Goal: Find specific page/section: Find specific page/section

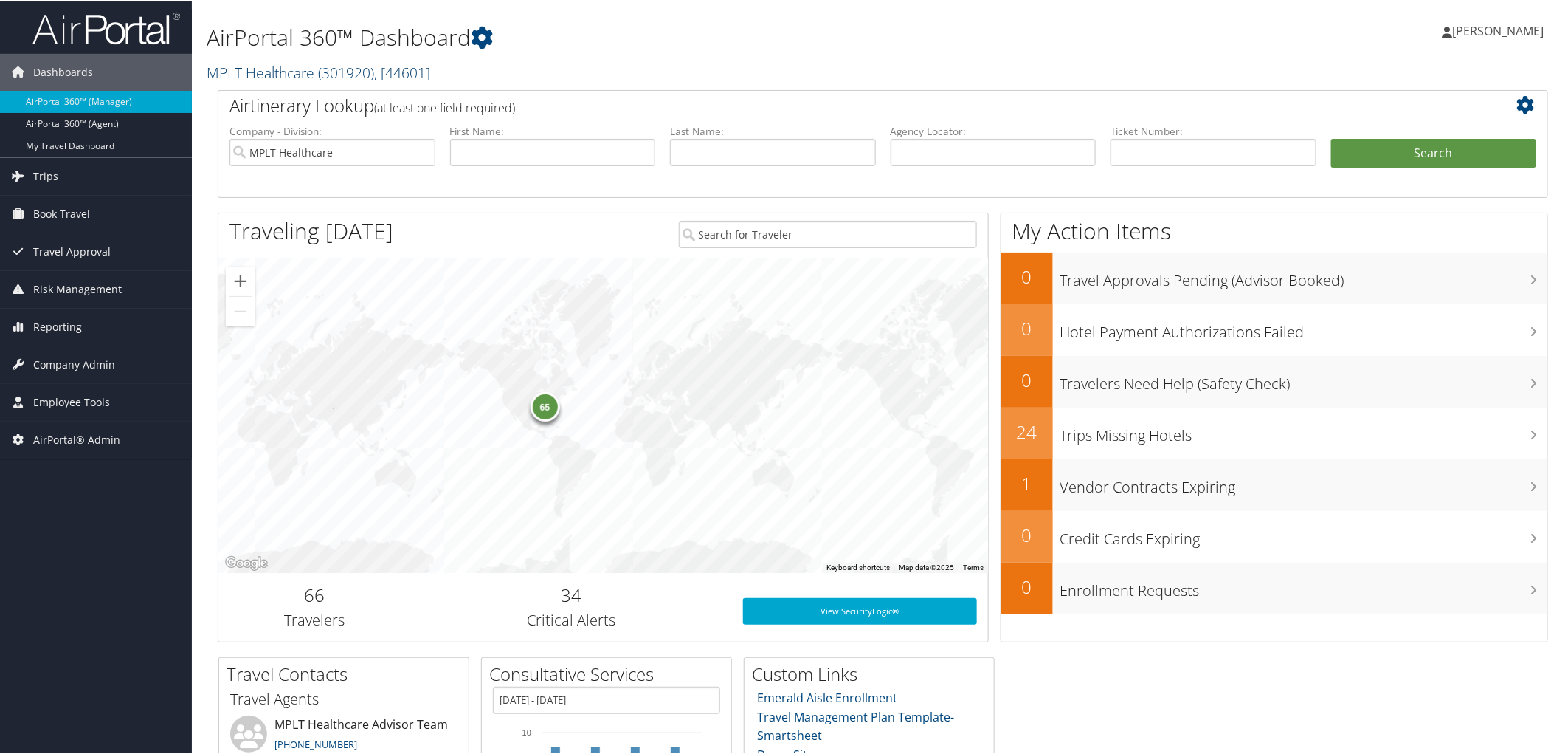
click at [294, 73] on link "MPLT Healthcare ( 301920 ) , [ 44601 ]" at bounding box center [318, 72] width 224 height 20
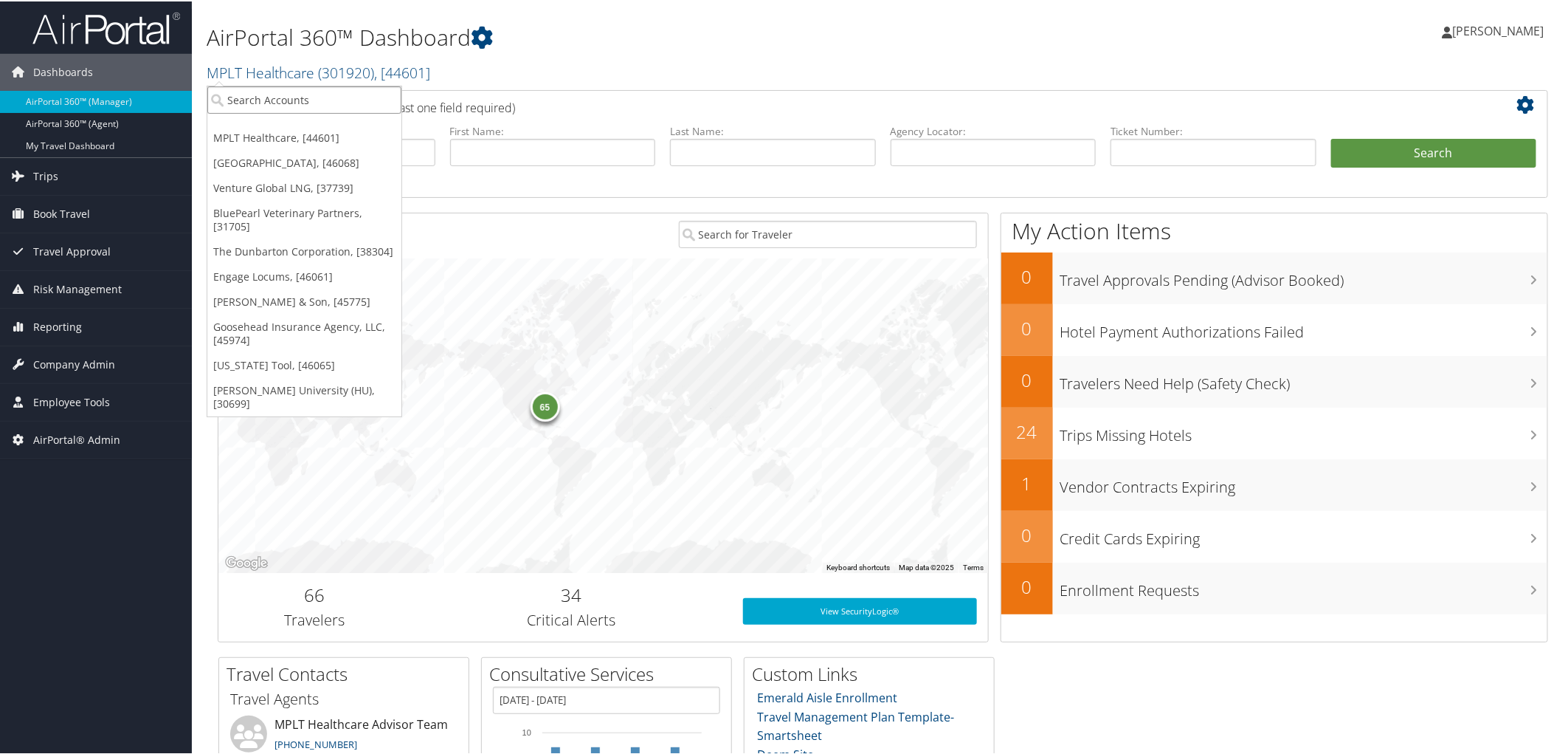
click at [283, 102] on input "search" at bounding box center [305, 99] width 194 height 27
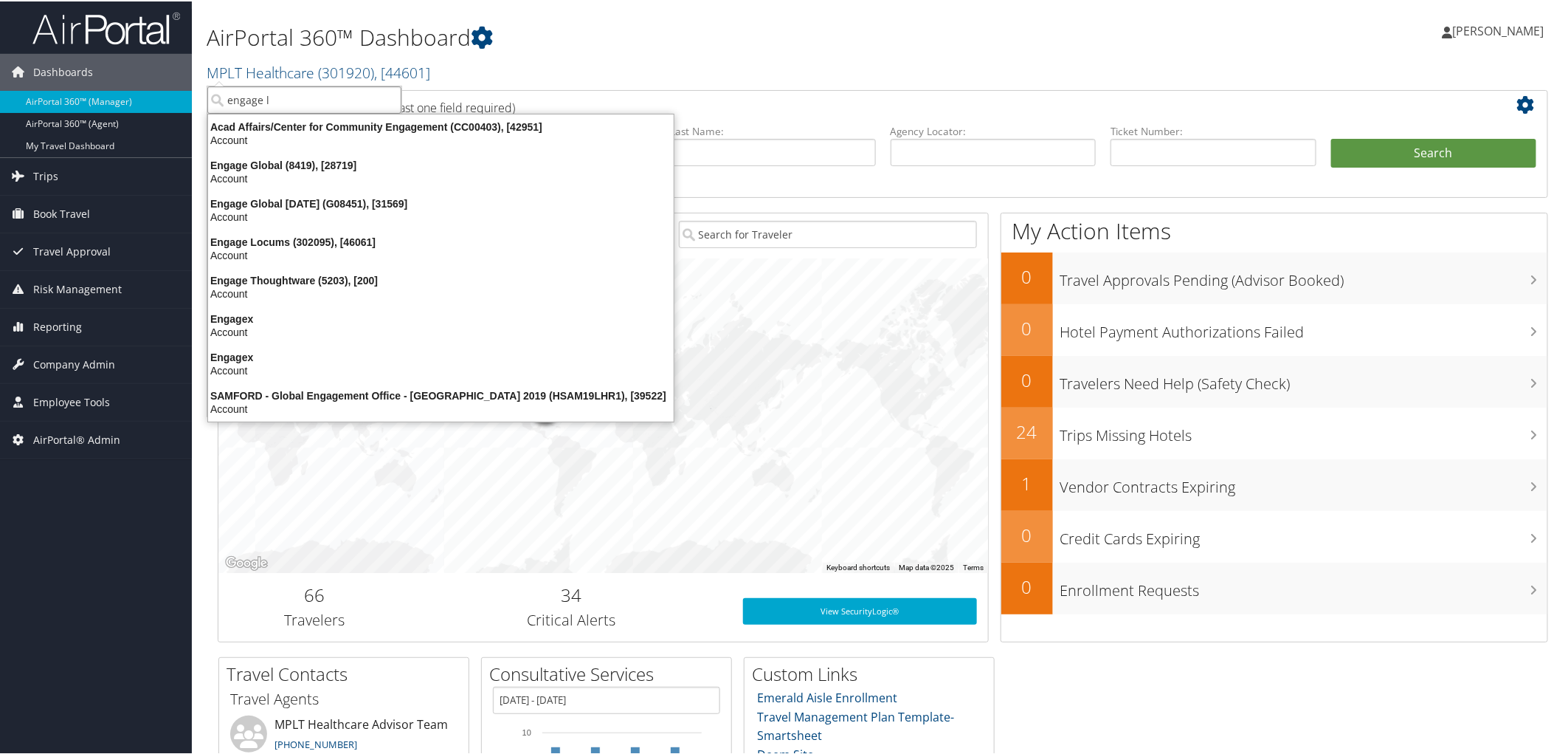
type input "engage lo"
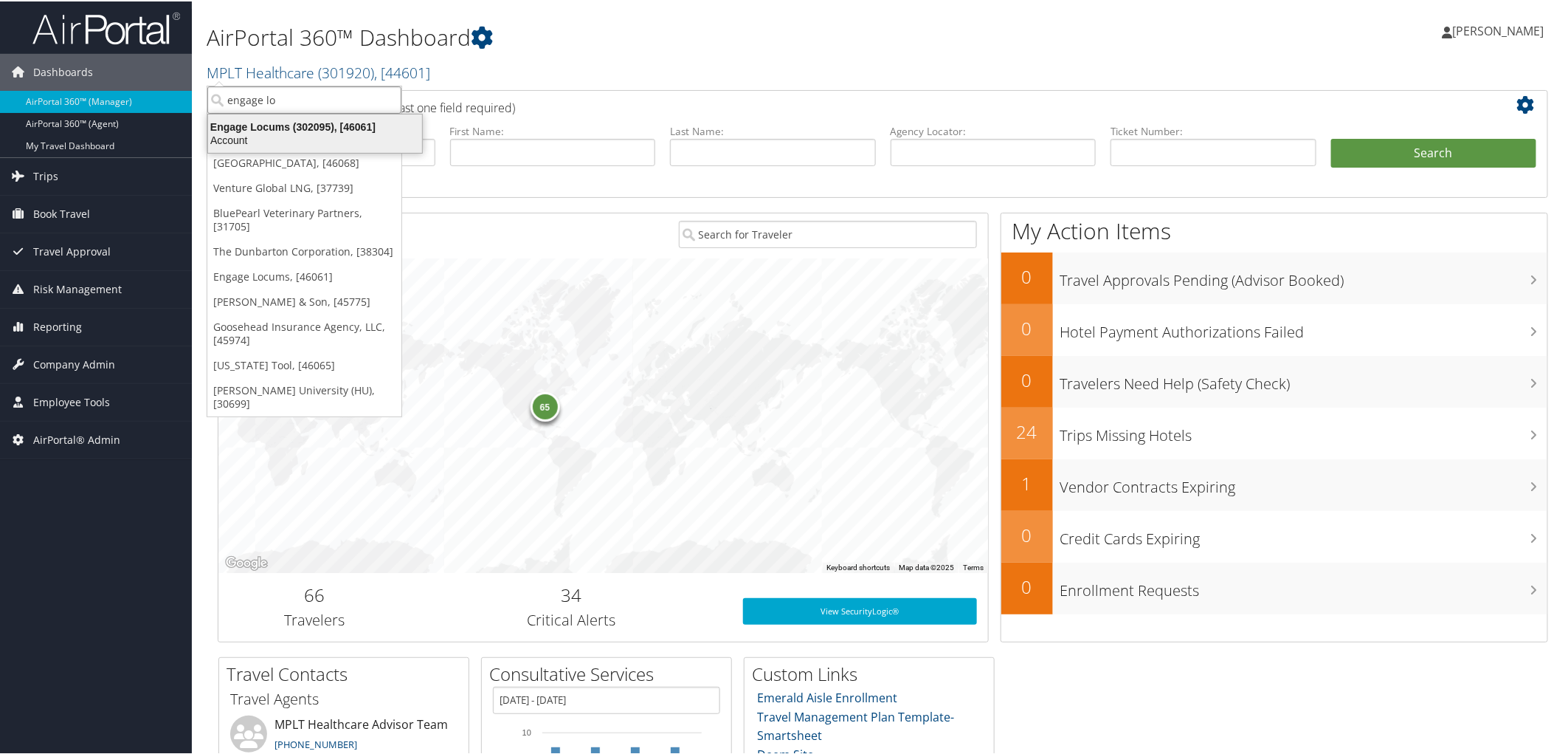
click at [271, 141] on div "Account" at bounding box center [315, 139] width 231 height 14
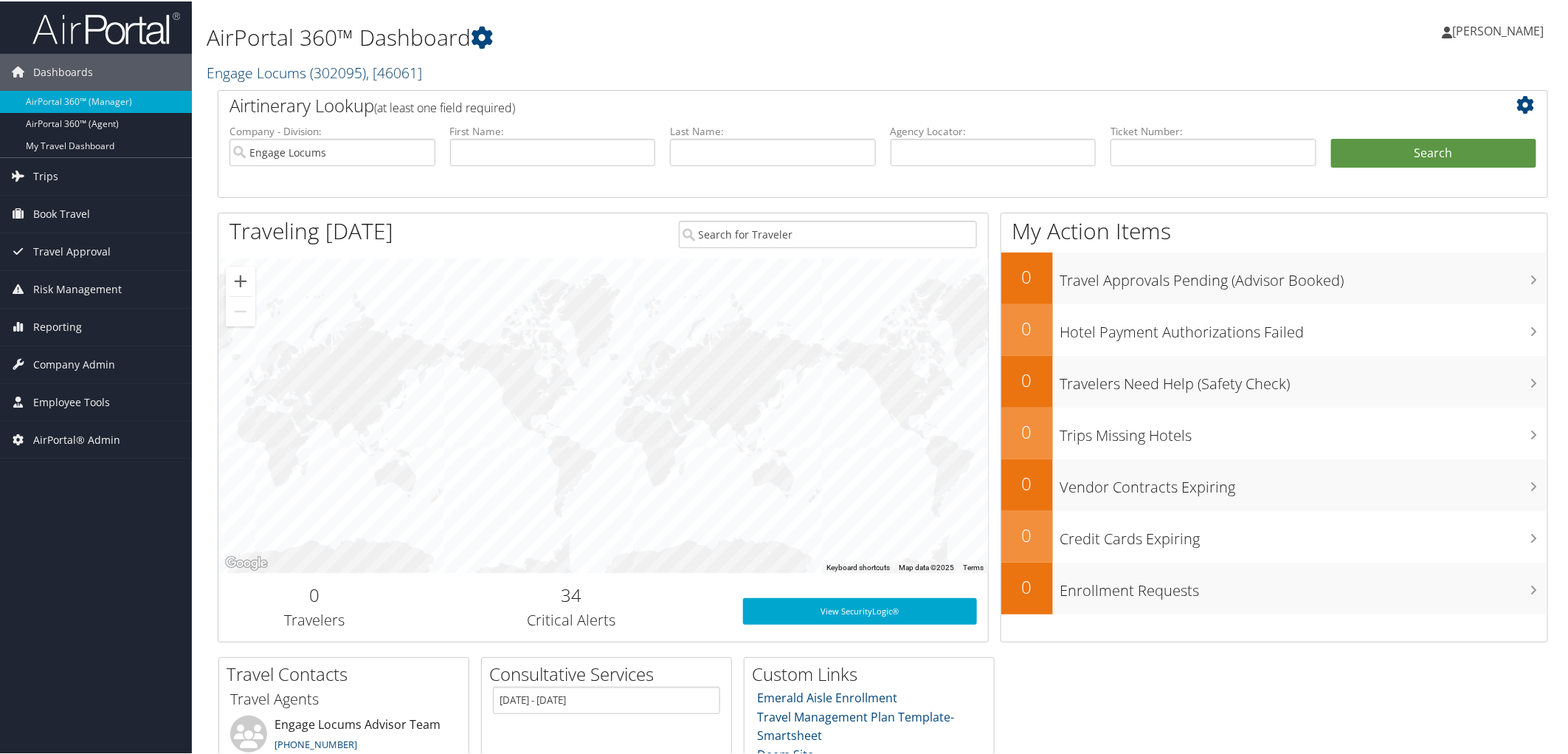
click at [248, 73] on link "Engage Locums ( 302095 ) , [ 46061 ]" at bounding box center [315, 72] width 216 height 20
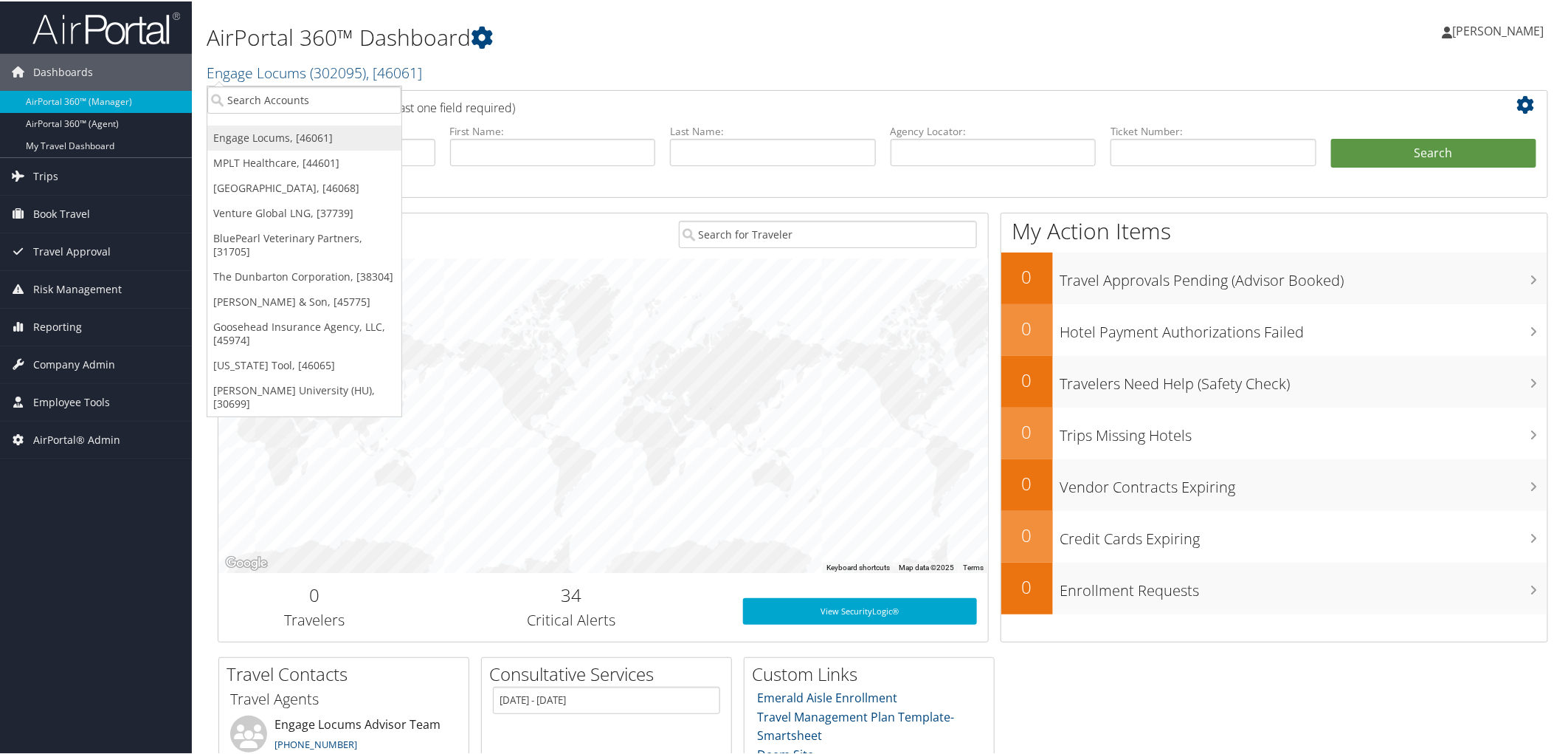
click at [278, 146] on link "Engage Locums, [46061]" at bounding box center [305, 137] width 194 height 25
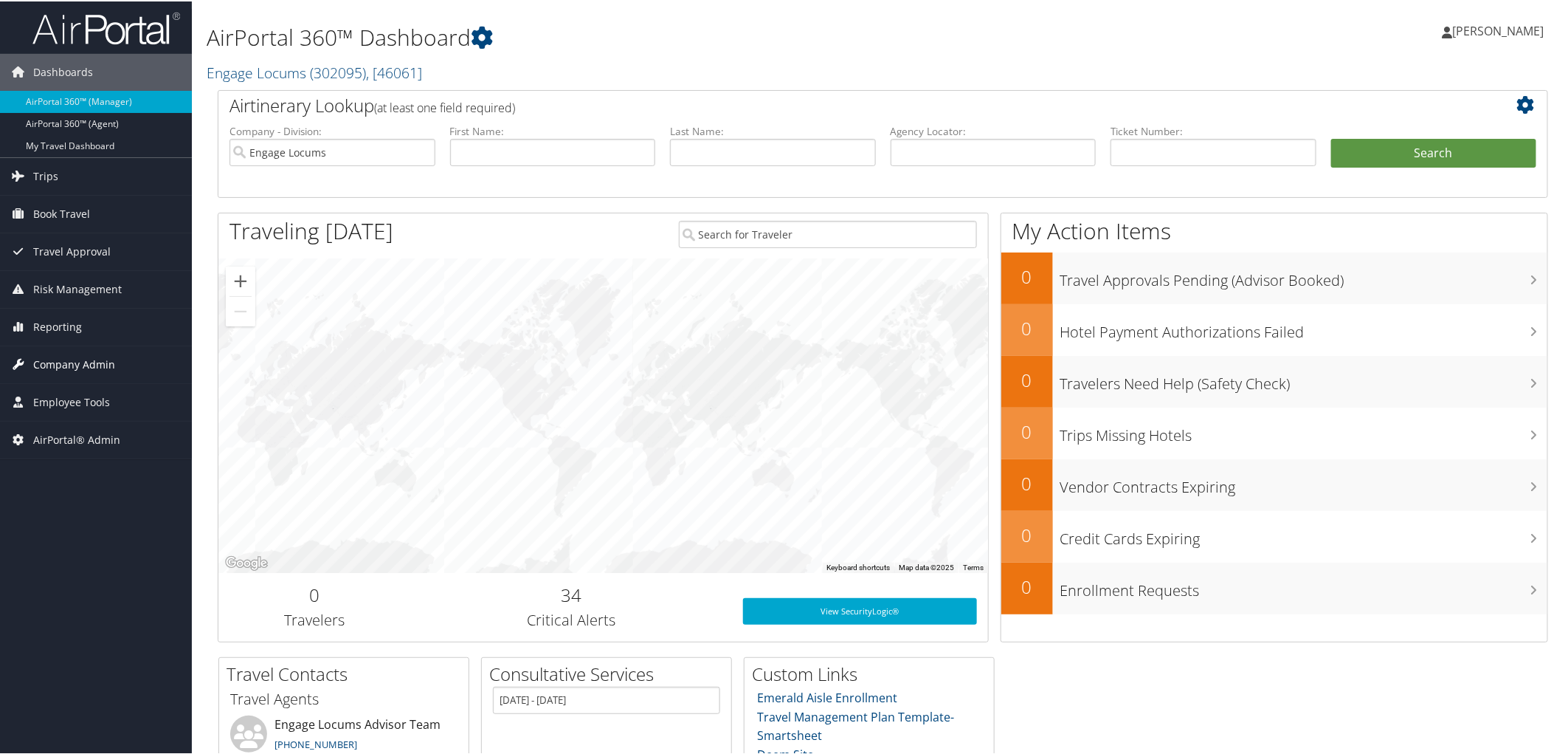
click at [67, 364] on span "Company Admin" at bounding box center [74, 363] width 82 height 37
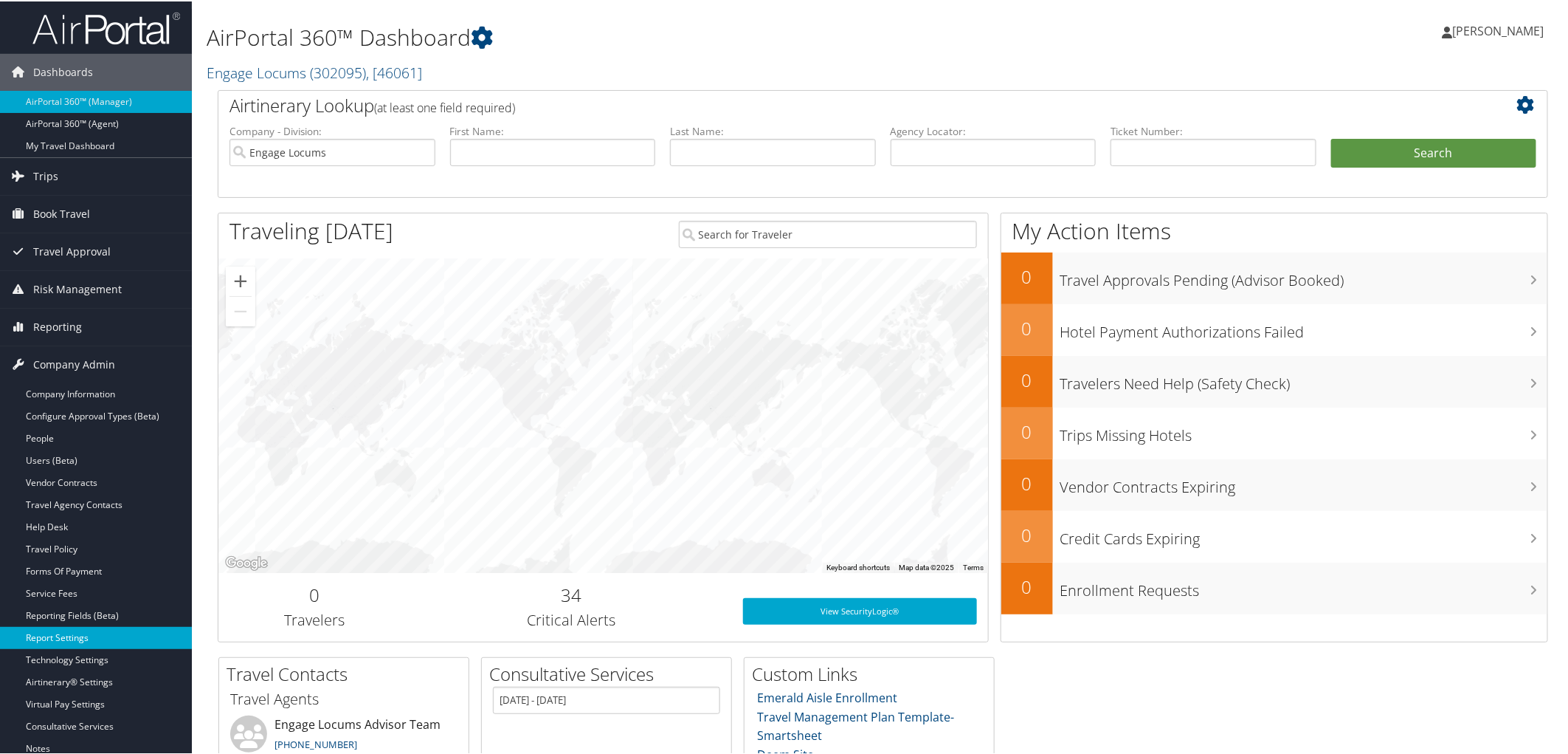
click at [83, 638] on link "Report Settings" at bounding box center [96, 636] width 192 height 22
